Goal: Transaction & Acquisition: Download file/media

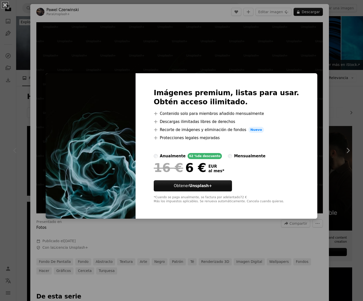
click at [288, 50] on div "An X shape Imágenes premium, listas para usar. Obtén acceso ilimitado. A plus s…" at bounding box center [181, 150] width 363 height 301
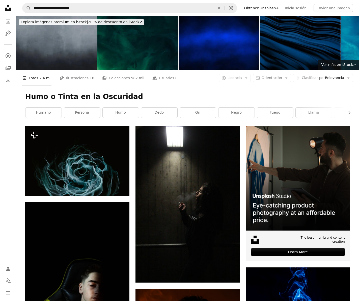
scroll to position [631, 0]
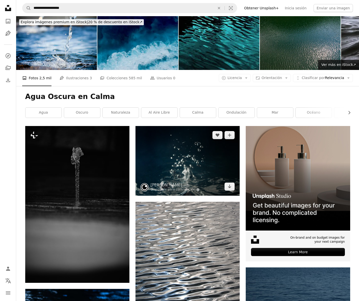
click at [195, 158] on img at bounding box center [188, 161] width 104 height 70
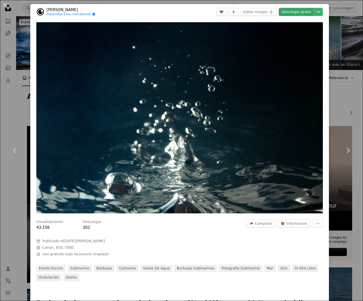
click at [295, 12] on link "Descargar gratis" at bounding box center [296, 12] width 35 height 8
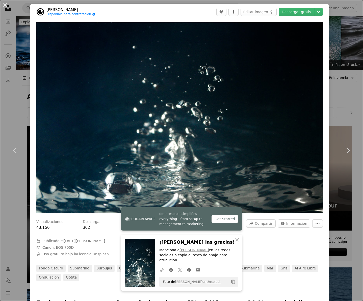
click at [235, 241] on icon "button" at bounding box center [237, 240] width 4 height 4
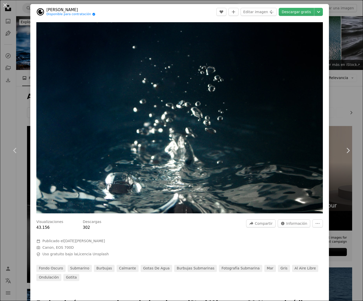
click at [332, 24] on div "An X shape Chevron left Chevron right [PERSON_NAME] Disponible para contratació…" at bounding box center [181, 150] width 363 height 301
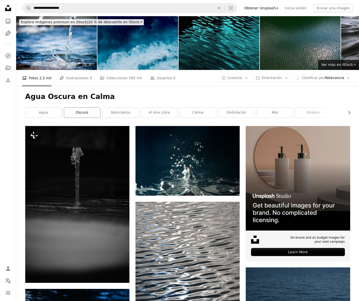
click at [78, 111] on link "oscuro" at bounding box center [82, 113] width 36 height 10
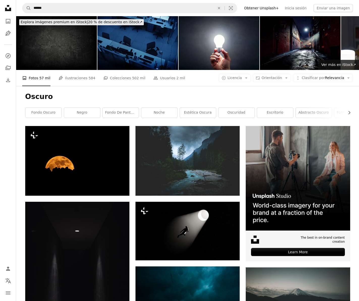
click at [207, 113] on link "estética oscura" at bounding box center [198, 113] width 36 height 10
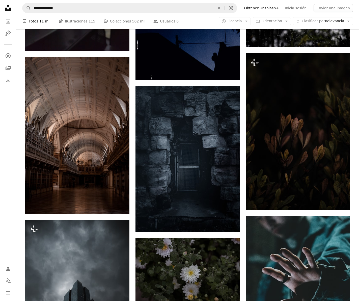
scroll to position [454, 0]
